Goal: Information Seeking & Learning: Find specific fact

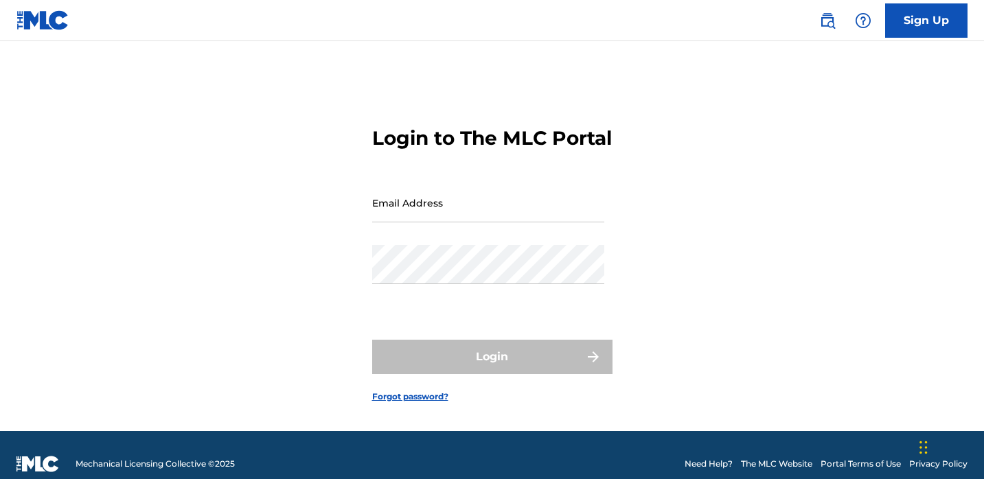
click at [688, 192] on div "Login to The MLC Portal Email Address Password Login Forgot password?" at bounding box center [492, 254] width 961 height 356
type input "[EMAIL_ADDRESS][DOMAIN_NAME]"
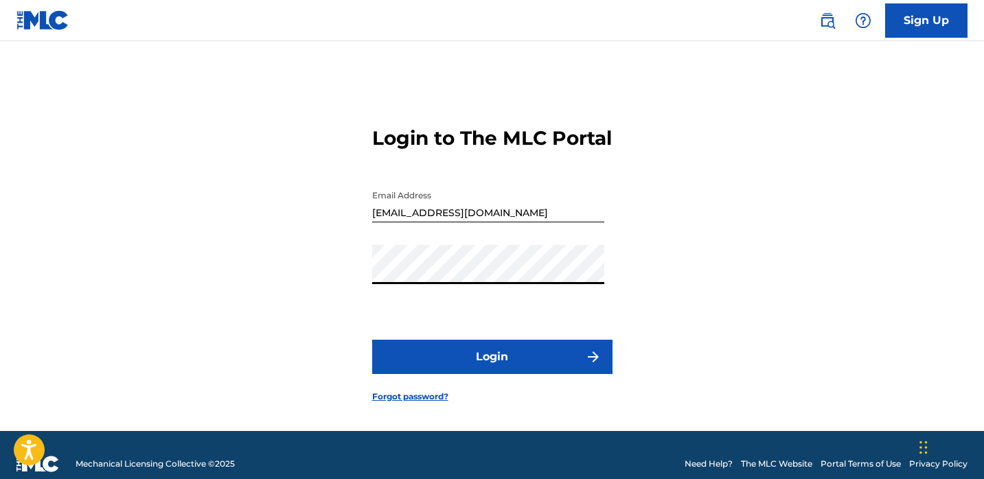
click at [446, 374] on button "Login" at bounding box center [492, 357] width 240 height 34
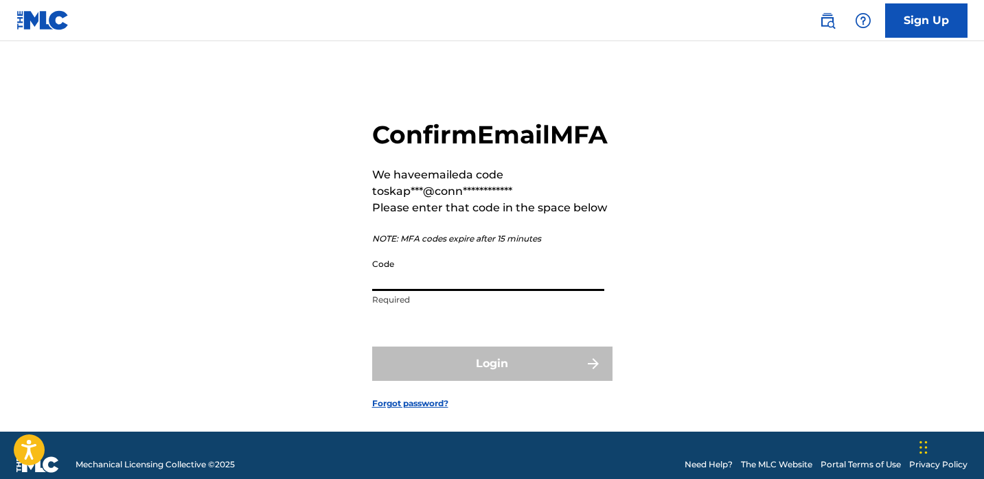
click at [503, 291] on input "Code" at bounding box center [488, 271] width 232 height 39
paste input "914724"
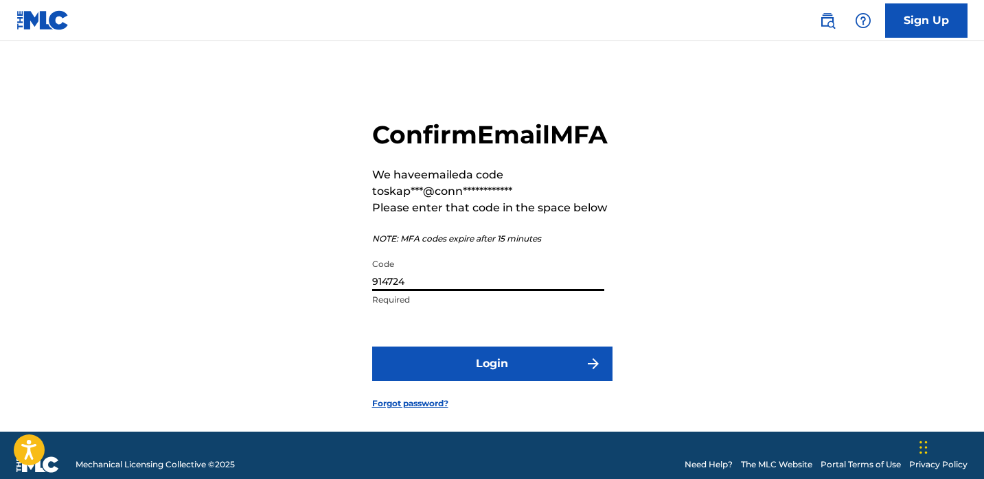
type input "914724"
click at [441, 381] on button "Login" at bounding box center [492, 364] width 240 height 34
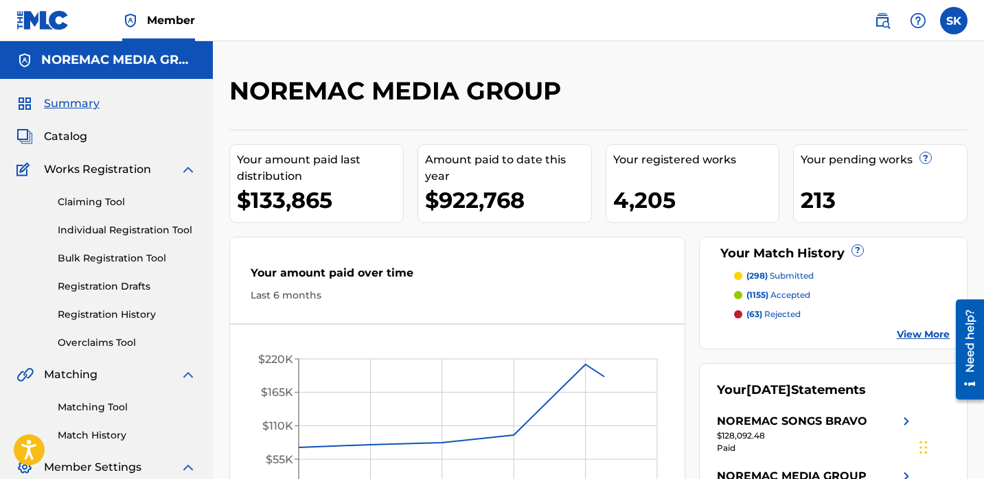
click at [138, 227] on link "Individual Registration Tool" at bounding box center [127, 230] width 139 height 14
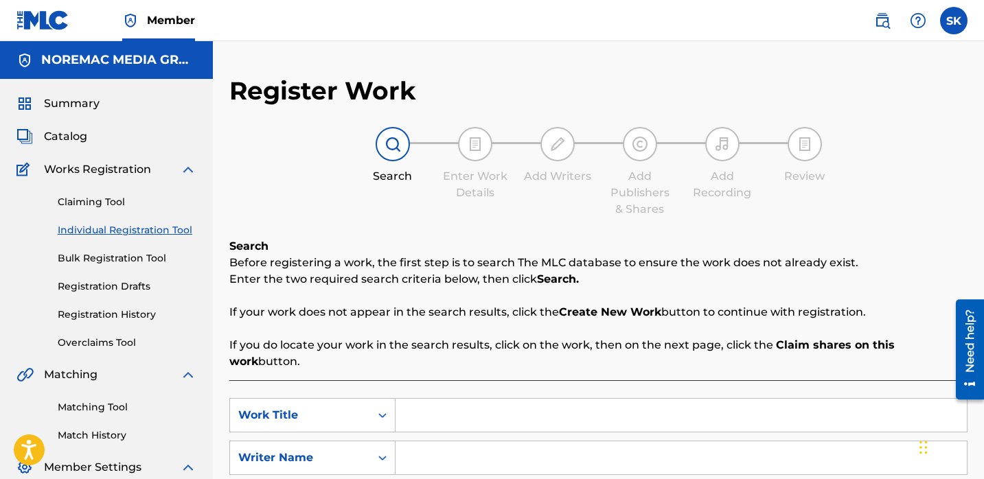
click at [80, 103] on span "Summary" at bounding box center [72, 103] width 56 height 16
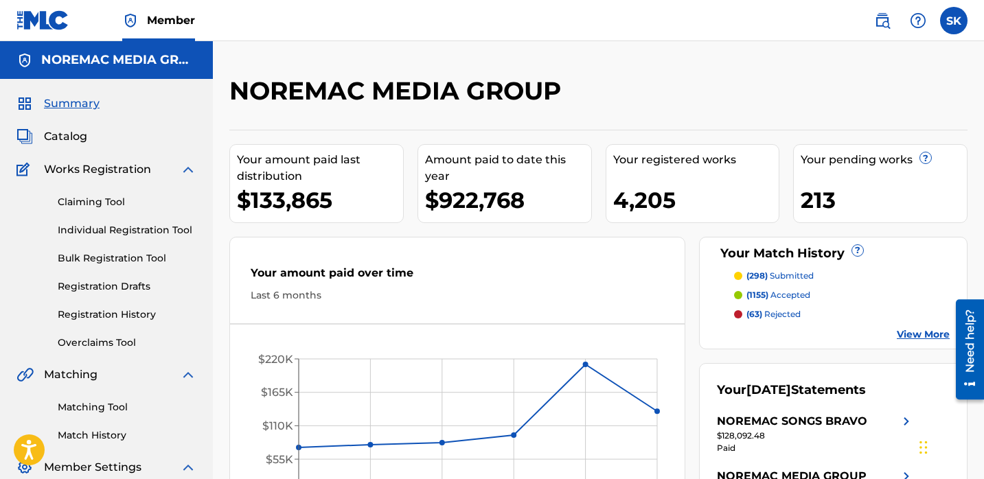
click at [80, 136] on span "Catalog" at bounding box center [65, 136] width 43 height 16
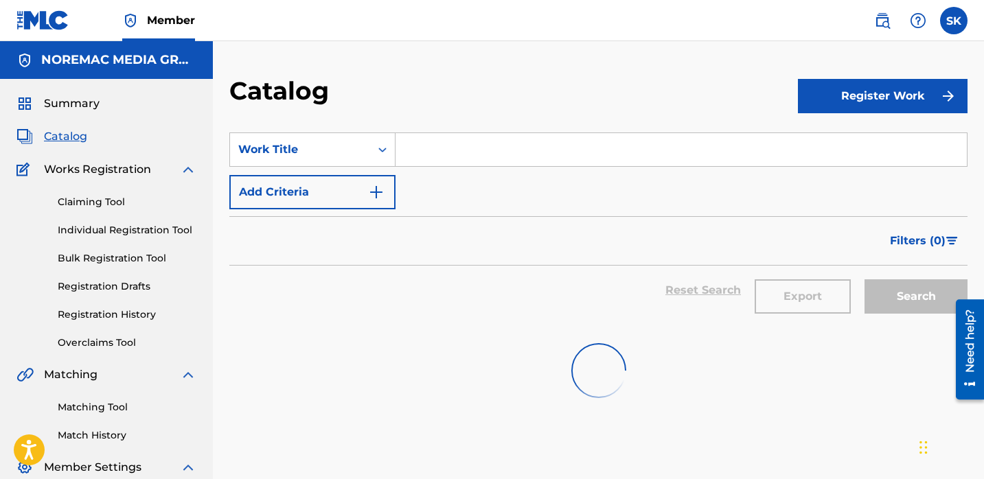
click at [439, 165] on input "Search Form" at bounding box center [681, 149] width 571 height 33
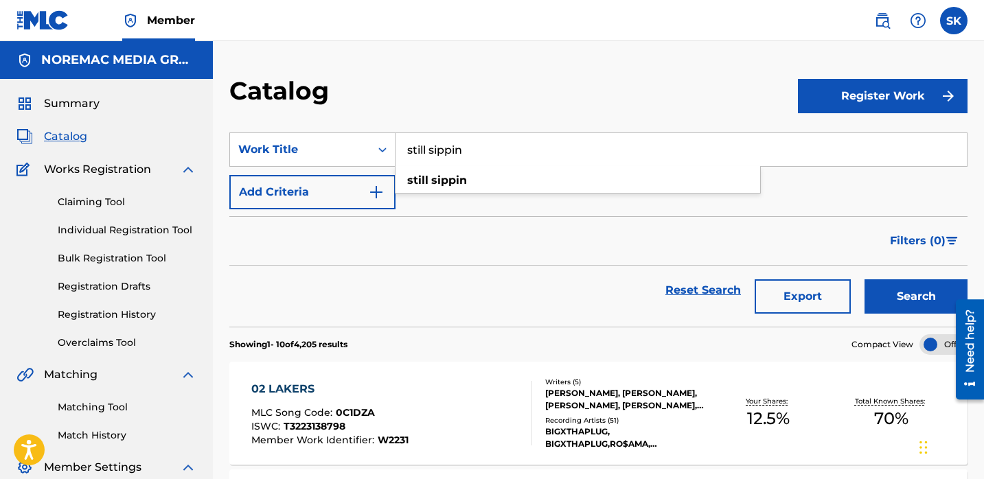
click at [865, 279] on button "Search" at bounding box center [916, 296] width 103 height 34
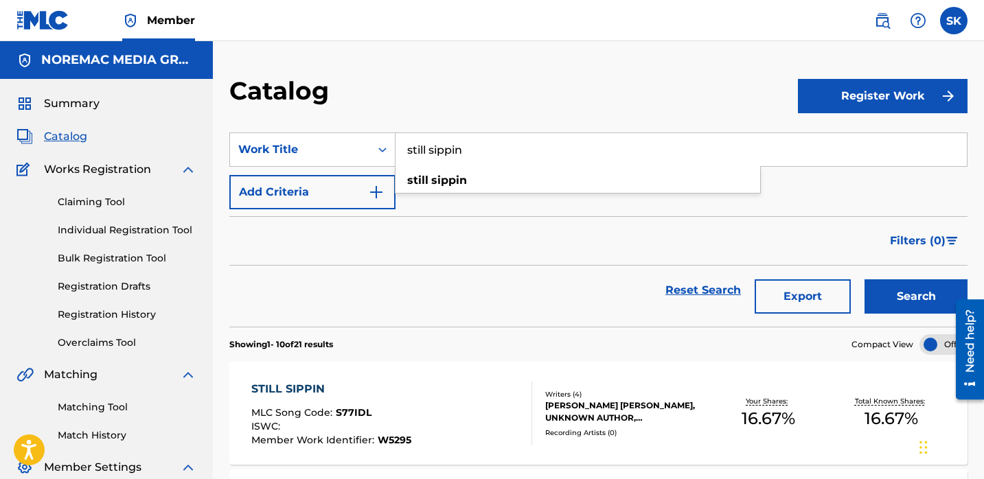
click at [468, 141] on input "still sippin" at bounding box center [681, 149] width 571 height 33
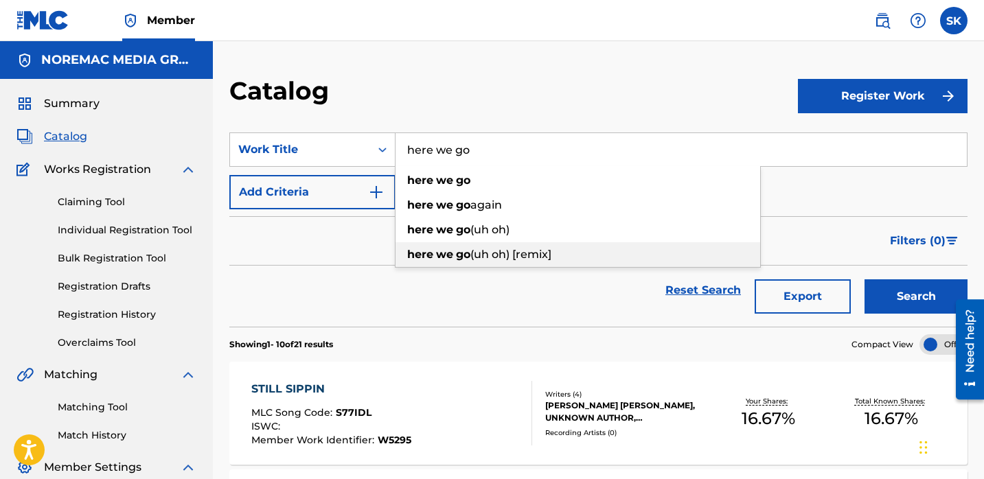
click at [506, 257] on span "(uh oh) [remix]" at bounding box center [510, 254] width 81 height 13
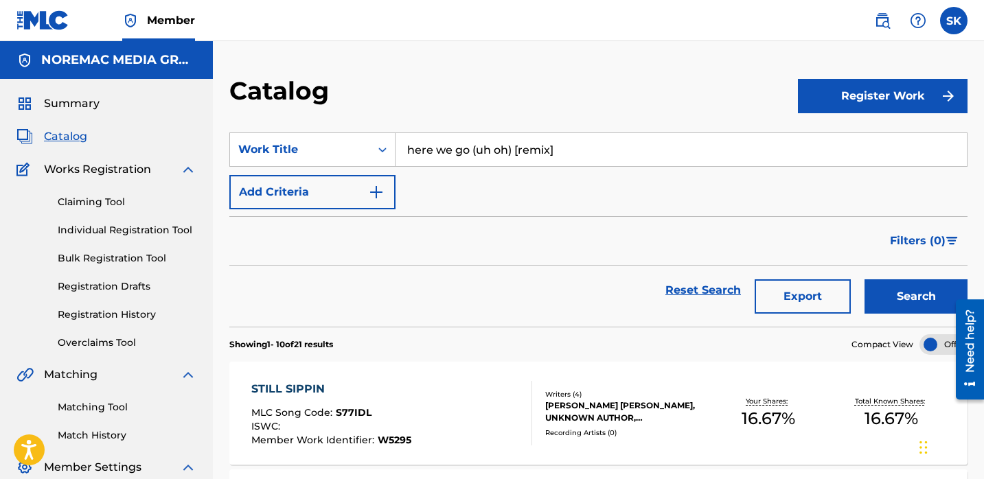
click at [865, 279] on button "Search" at bounding box center [916, 296] width 103 height 34
click at [523, 102] on div "Catalog" at bounding box center [513, 96] width 569 height 41
click at [502, 150] on input "here we go (uh oh) [remix]" at bounding box center [681, 149] width 571 height 33
click at [501, 150] on input "here we go (uh oh) [remix]" at bounding box center [681, 149] width 571 height 33
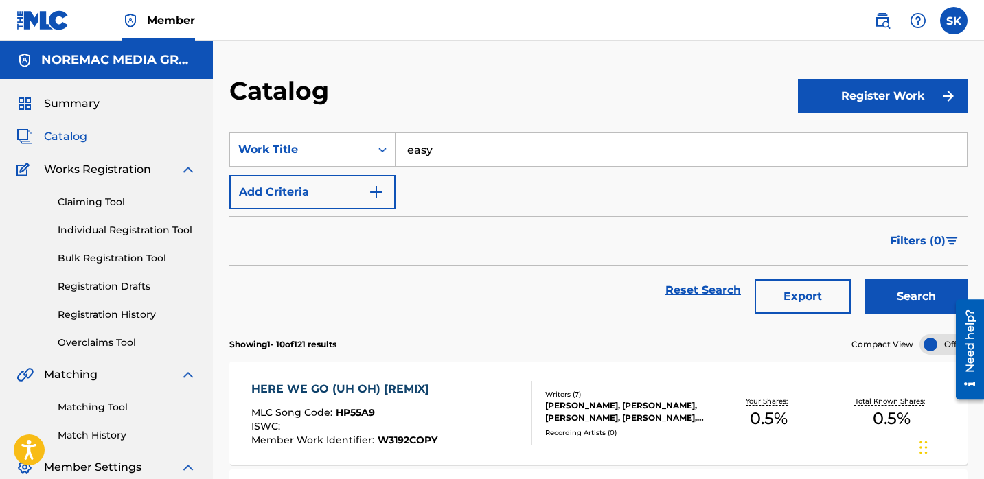
click at [865, 279] on button "Search" at bounding box center [916, 296] width 103 height 34
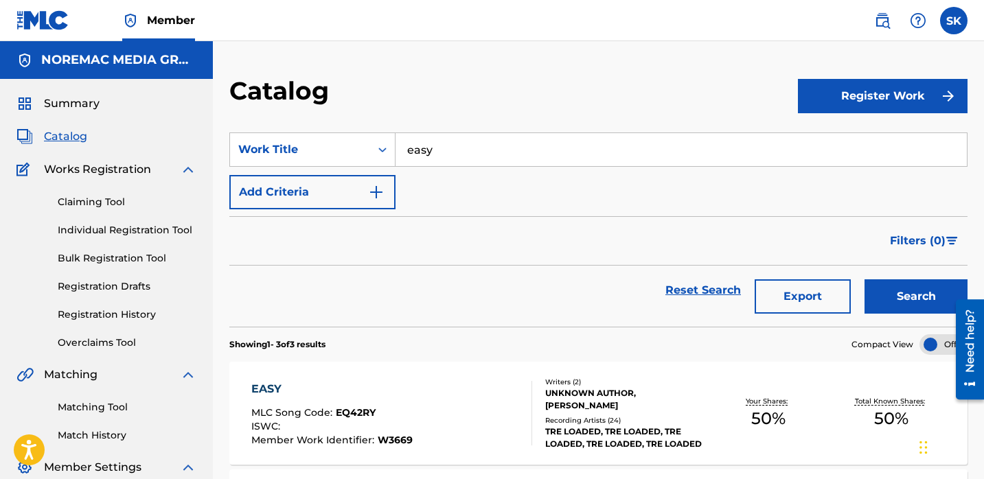
click at [468, 152] on input "easy" at bounding box center [681, 149] width 571 height 33
click at [482, 176] on span "love" at bounding box center [490, 180] width 23 height 13
click at [865, 279] on button "Search" at bounding box center [916, 296] width 103 height 34
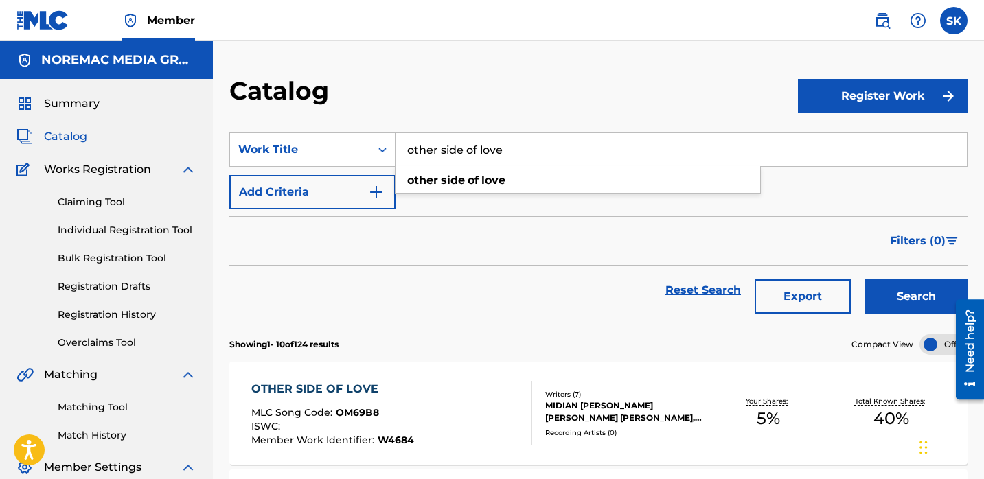
click at [588, 87] on div "Catalog" at bounding box center [513, 96] width 569 height 41
click at [488, 146] on input "other side of love" at bounding box center [681, 149] width 571 height 33
click at [485, 147] on input "other side of love" at bounding box center [681, 149] width 571 height 33
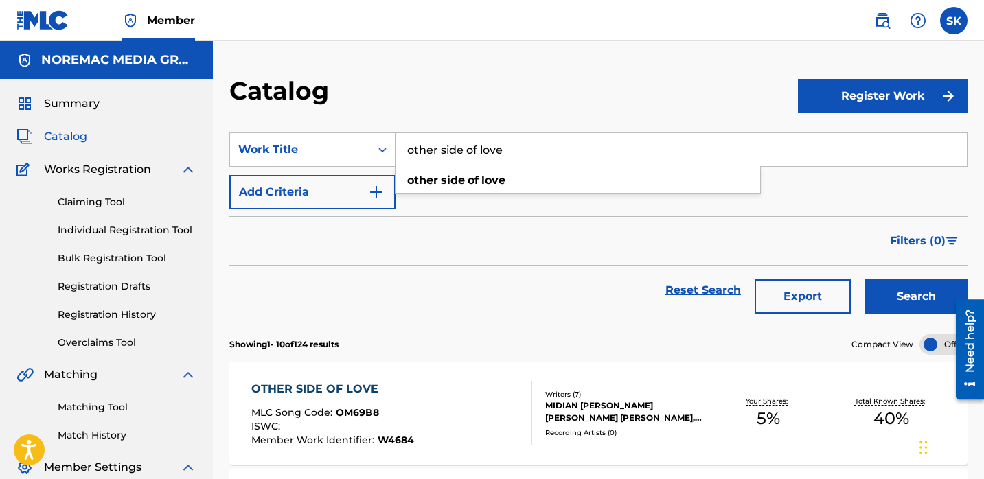
click at [485, 147] on input "other side of love" at bounding box center [681, 149] width 571 height 33
click at [865, 279] on button "Search" at bounding box center [916, 296] width 103 height 34
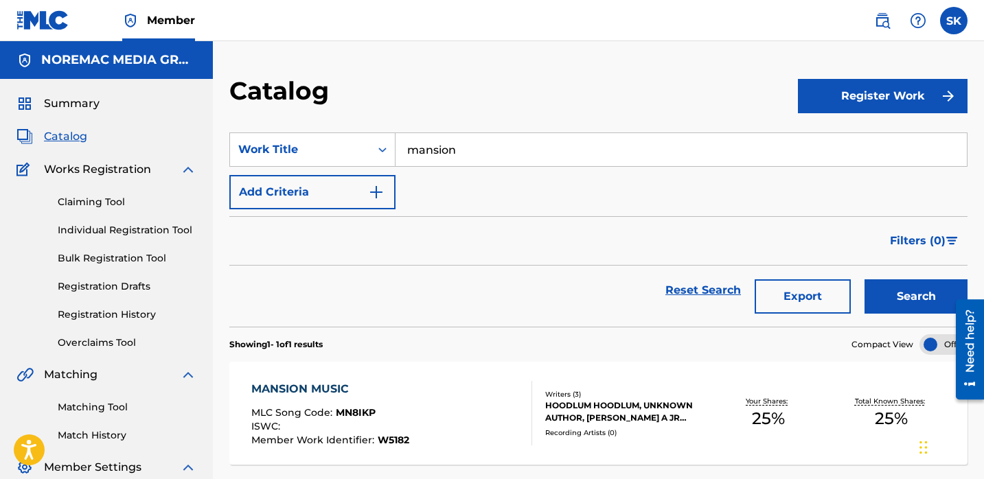
click at [494, 157] on input "mansion" at bounding box center [681, 149] width 571 height 33
click at [494, 156] on input "mansion" at bounding box center [681, 149] width 571 height 33
click at [865, 279] on button "Search" at bounding box center [916, 296] width 103 height 34
click at [500, 152] on input "syrup walkin" at bounding box center [681, 149] width 571 height 33
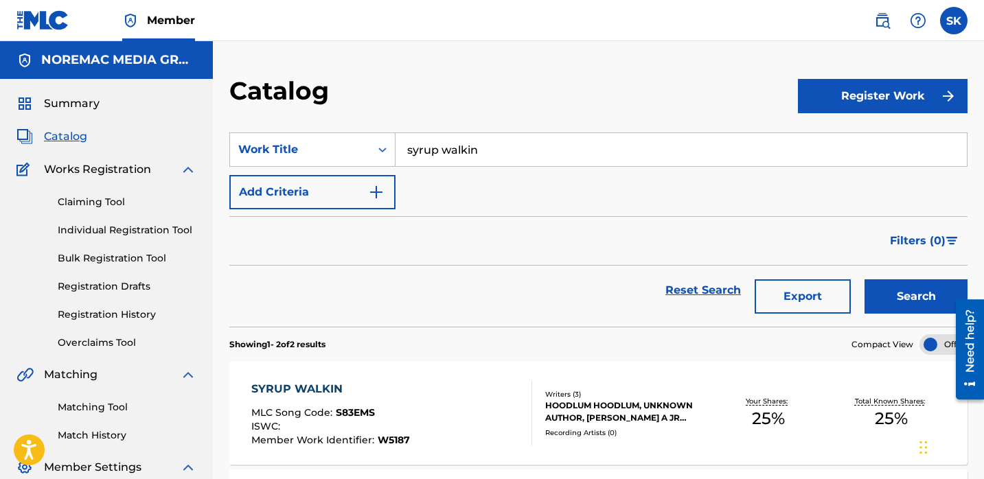
click at [500, 152] on input "syrup walkin" at bounding box center [681, 149] width 571 height 33
click at [865, 279] on button "Search" at bounding box center [916, 296] width 103 height 34
click at [509, 147] on input "[US_STATE] made" at bounding box center [681, 149] width 571 height 33
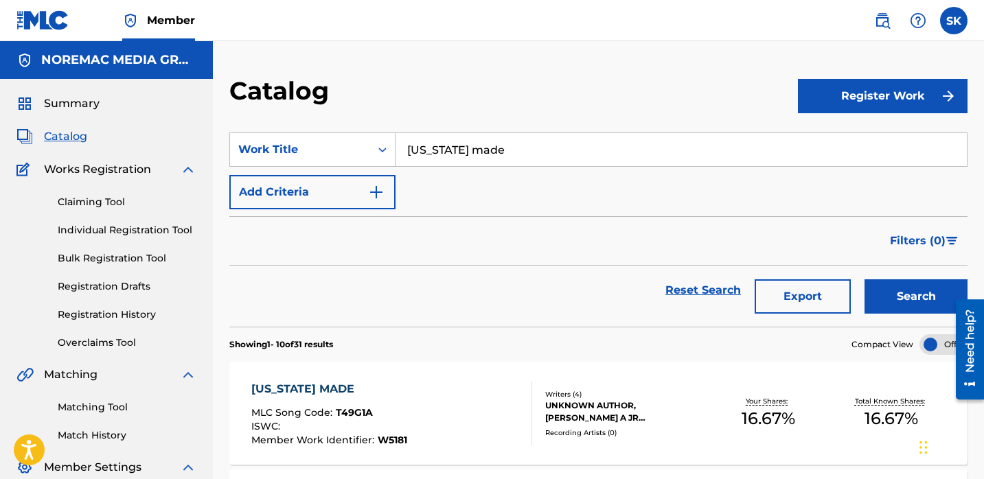
click at [509, 147] on input "[US_STATE] made" at bounding box center [681, 149] width 571 height 33
click at [865, 279] on button "Search" at bounding box center [916, 296] width 103 height 34
click at [509, 139] on input "call drop" at bounding box center [681, 149] width 571 height 33
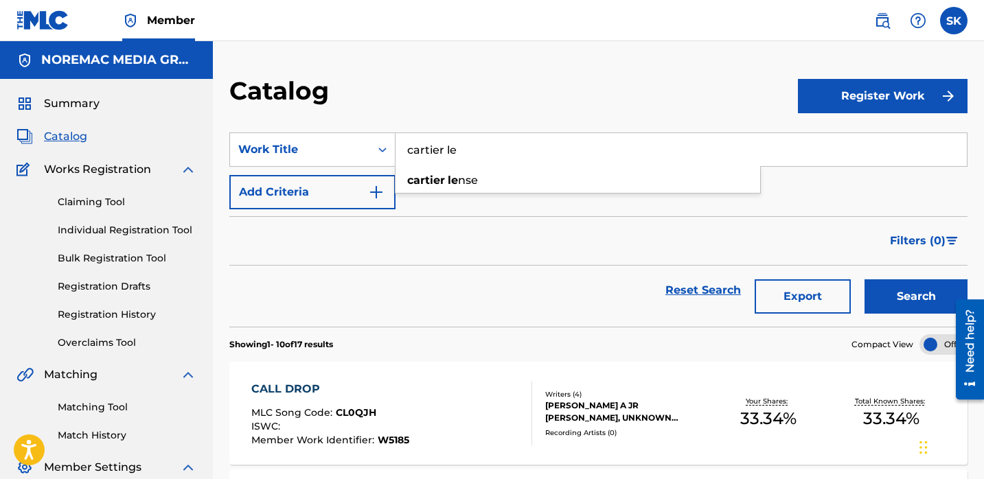
click at [865, 279] on button "Search" at bounding box center [916, 296] width 103 height 34
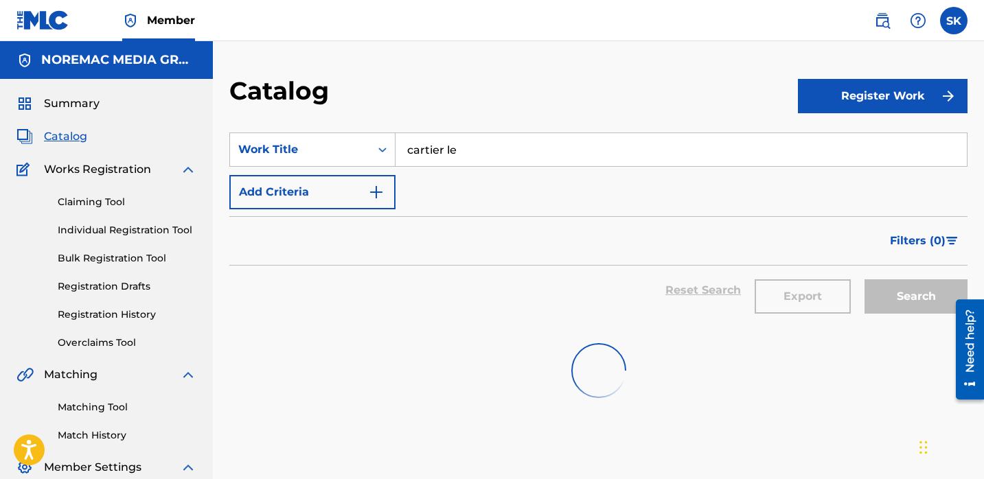
click at [500, 172] on div "SearchWithCriteria31a59588-51e1-4dc0-8c5e-27fa4a39a629 Work Title cartier le Ad…" at bounding box center [598, 171] width 738 height 77
click at [506, 152] on input "cartier le" at bounding box center [681, 149] width 571 height 33
type input "cartier lense"
click at [99, 98] on div "Summary" at bounding box center [106, 103] width 180 height 16
click at [78, 106] on span "Summary" at bounding box center [72, 103] width 56 height 16
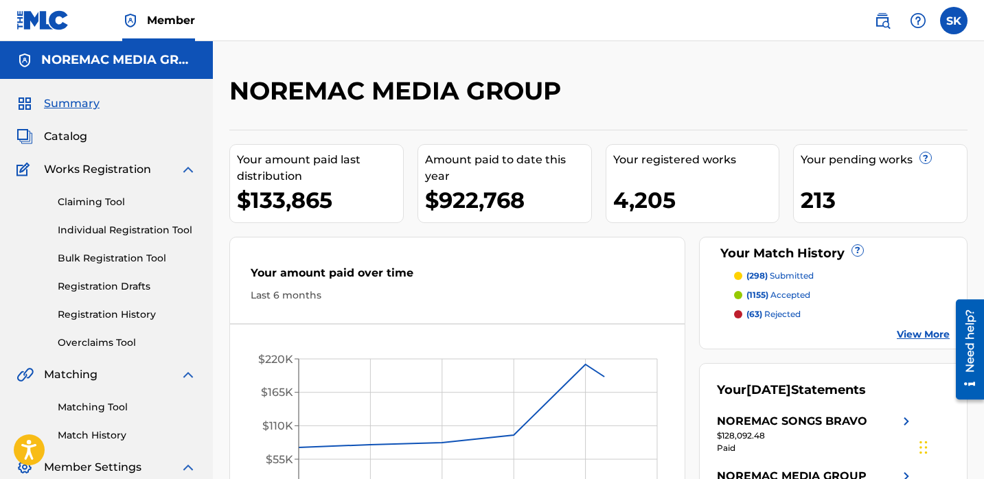
click at [71, 144] on span "Catalog" at bounding box center [65, 136] width 43 height 16
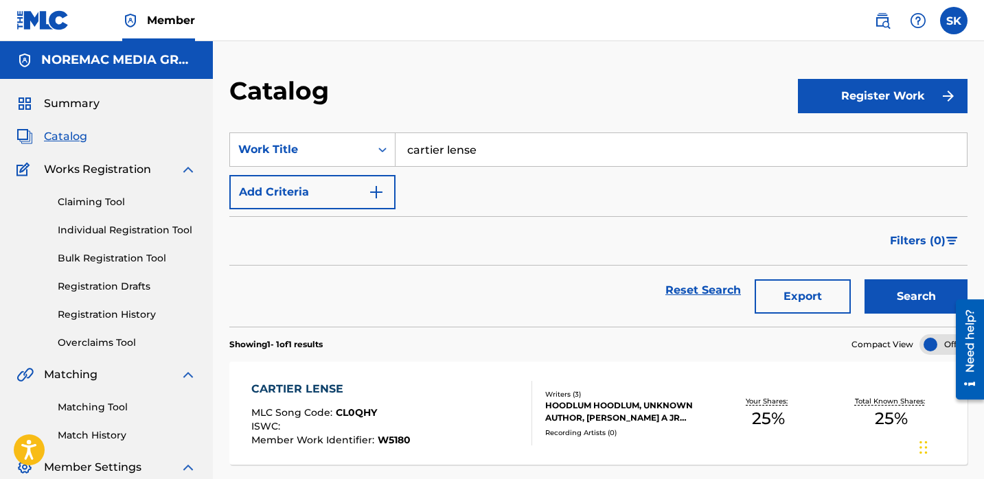
click at [503, 170] on div "SearchWithCriteria31a59588-51e1-4dc0-8c5e-27fa4a39a629 Work Title cartier lense…" at bounding box center [598, 171] width 738 height 77
click at [499, 154] on input "cartier lense" at bounding box center [681, 149] width 571 height 33
click at [498, 154] on input "cartier lense" at bounding box center [681, 149] width 571 height 33
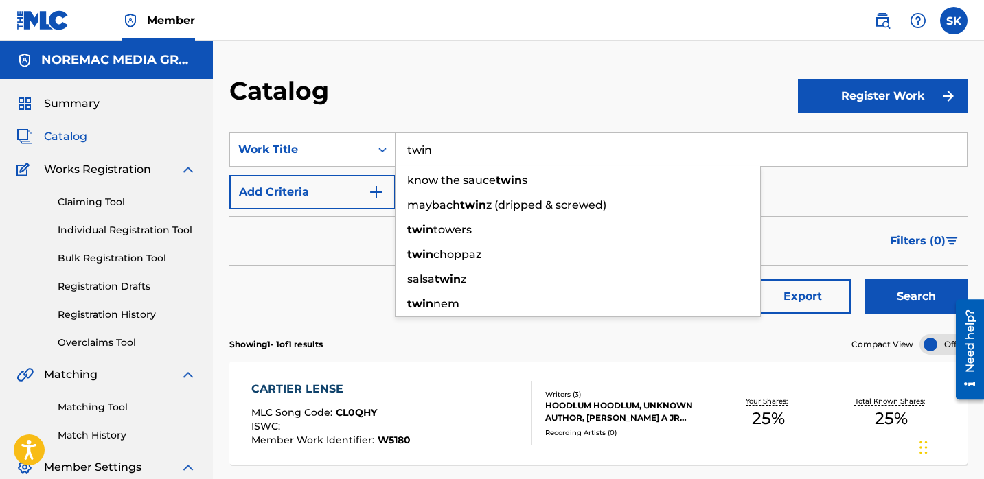
click at [526, 102] on div "Catalog" at bounding box center [513, 96] width 569 height 41
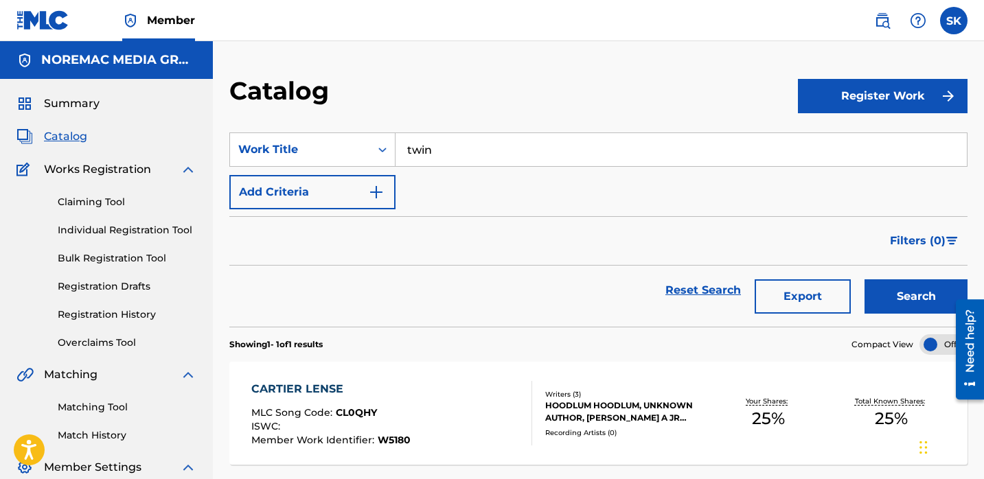
click at [917, 304] on button "Search" at bounding box center [916, 296] width 103 height 34
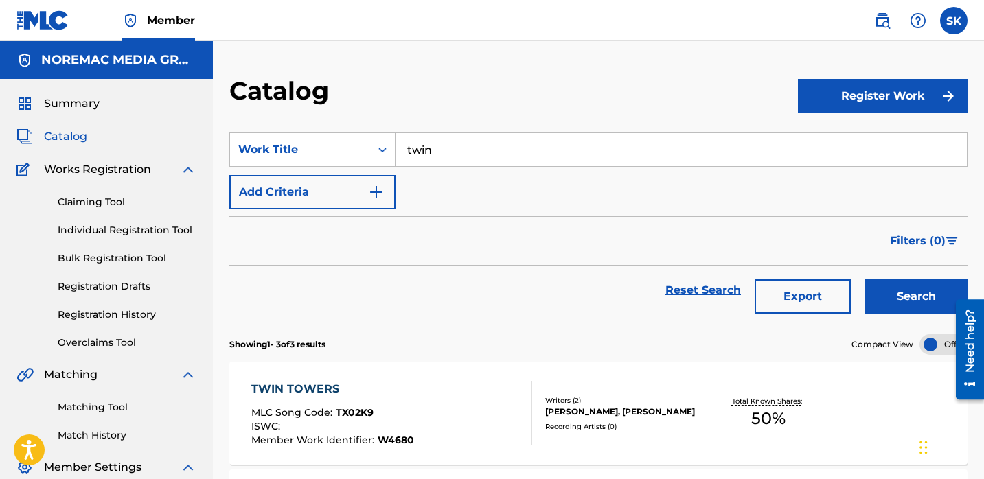
click at [588, 259] on div "Filters ( 0 )" at bounding box center [598, 240] width 738 height 49
click at [497, 154] on input "twin" at bounding box center [681, 149] width 571 height 33
click at [865, 279] on button "Search" at bounding box center [916, 296] width 103 height 34
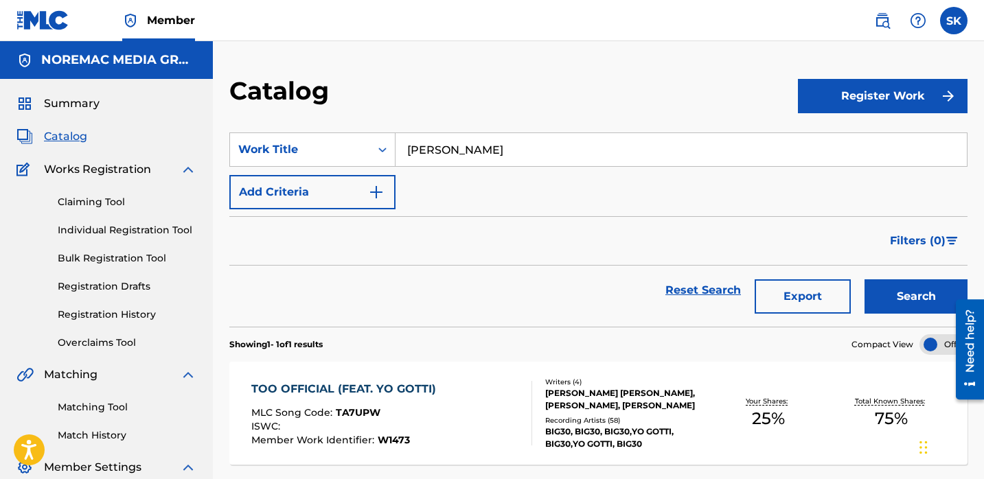
click at [497, 154] on input "[PERSON_NAME]" at bounding box center [681, 149] width 571 height 33
click at [947, 306] on div at bounding box center [965, 350] width 38 height 111
click at [908, 294] on button "Search" at bounding box center [916, 296] width 103 height 34
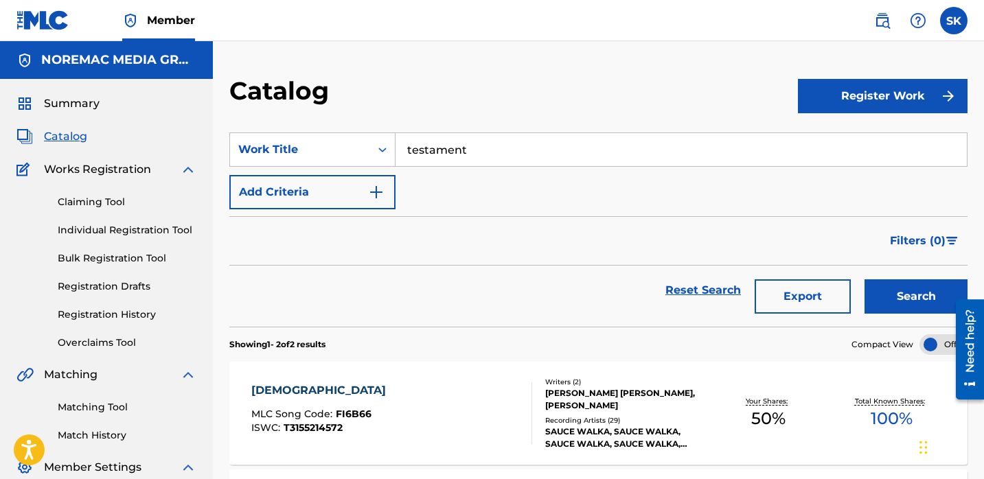
click at [507, 148] on input "testament" at bounding box center [681, 149] width 571 height 33
click at [865, 279] on button "Search" at bounding box center [916, 296] width 103 height 34
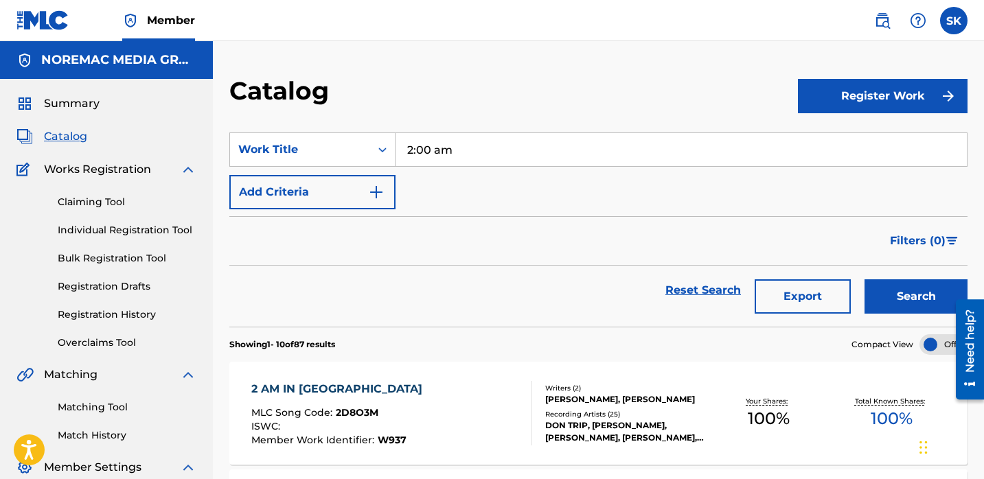
click at [483, 154] on input "2:00 am" at bounding box center [681, 149] width 571 height 33
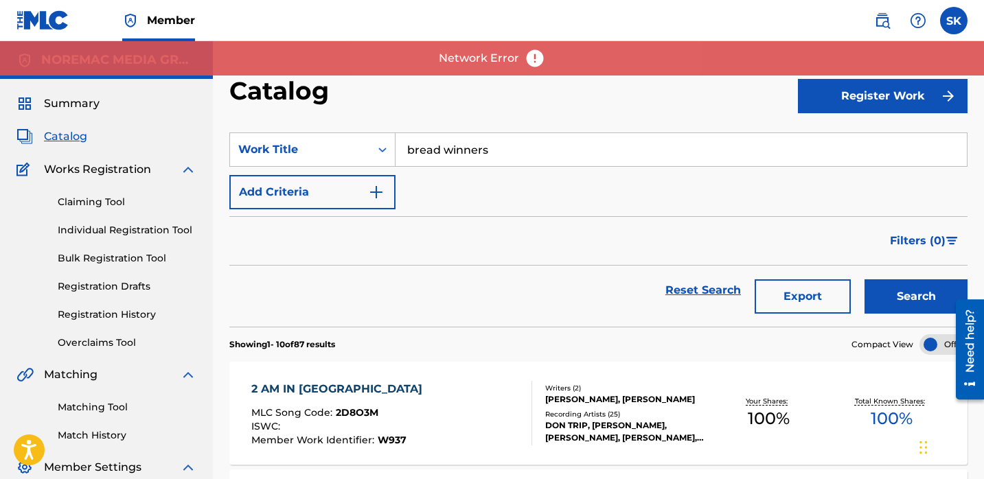
type input "bread winners"
click at [865, 279] on button "Search" at bounding box center [916, 296] width 103 height 34
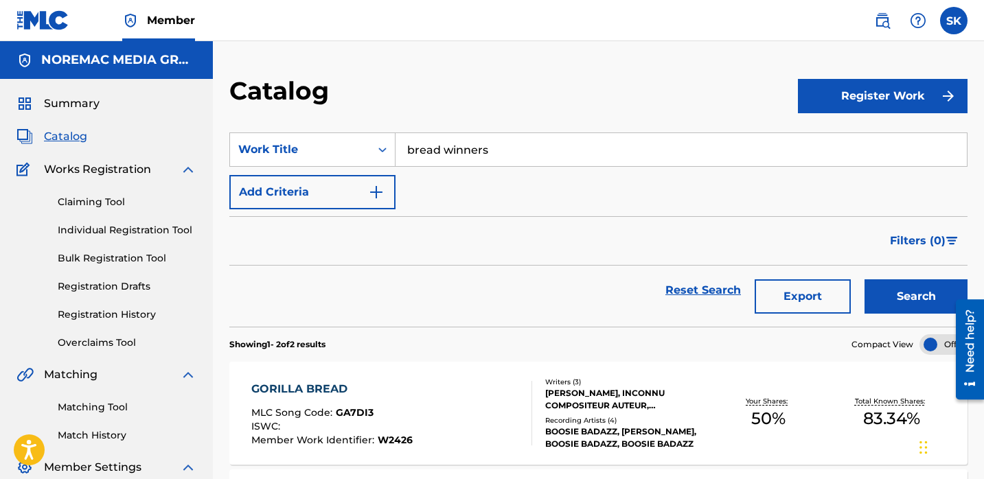
click at [85, 108] on span "Summary" at bounding box center [72, 103] width 56 height 16
